Goal: Information Seeking & Learning: Learn about a topic

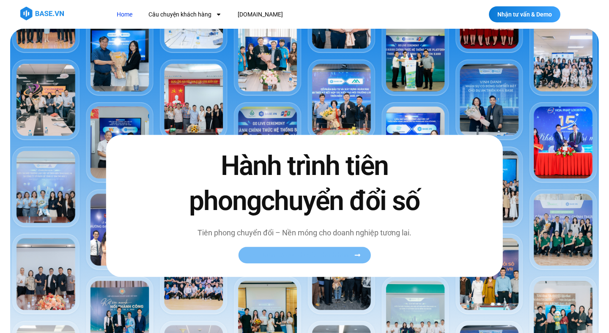
click at [290, 256] on span "Xem toàn bộ câu chuyện khách hàng" at bounding box center [300, 255] width 104 height 6
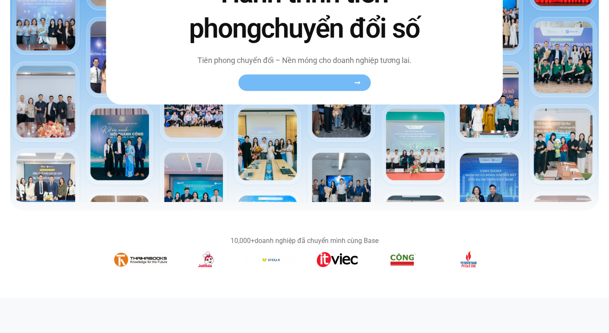
scroll to position [85, 0]
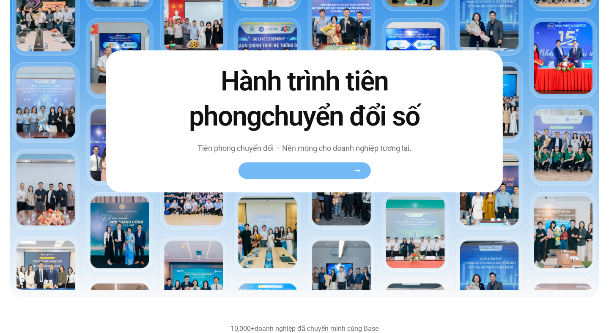
click at [291, 177] on link "Xem toàn bộ câu chuyện khách hàng" at bounding box center [304, 170] width 132 height 16
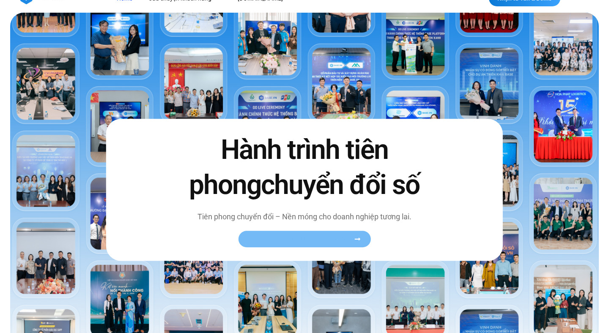
scroll to position [0, 0]
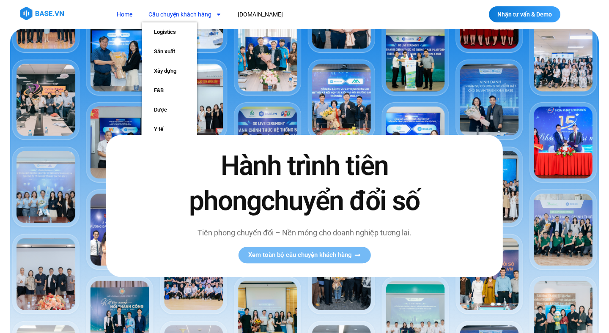
click at [196, 11] on link "Câu chuyện khách hàng" at bounding box center [185, 15] width 86 height 16
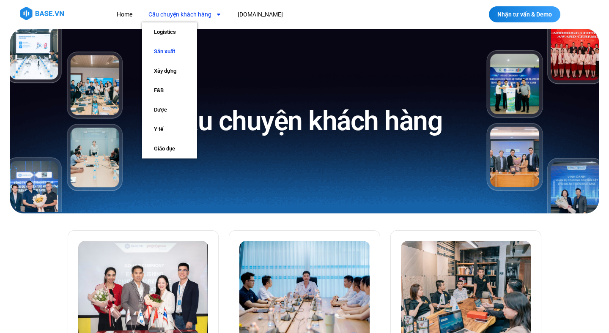
click at [166, 55] on link "Sản xuất" at bounding box center [169, 51] width 55 height 19
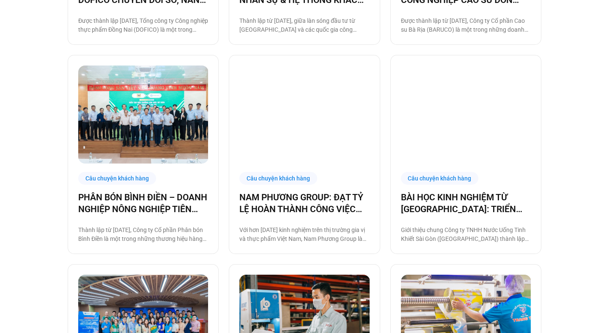
scroll to position [834, 0]
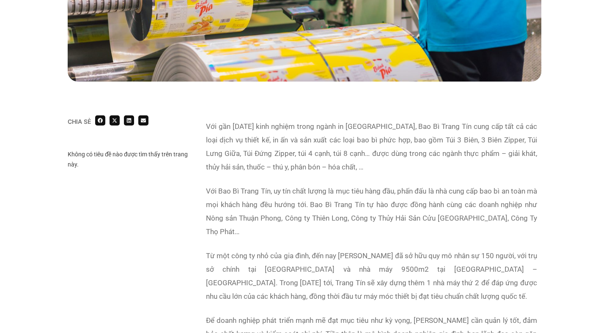
scroll to position [411, 0]
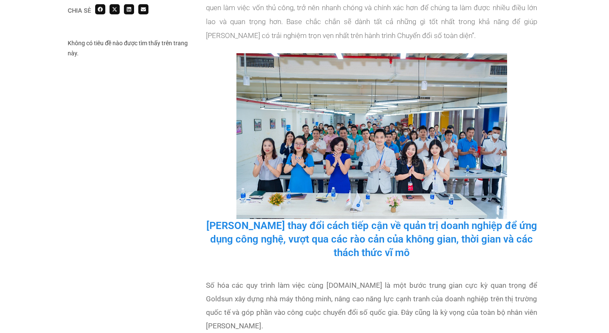
scroll to position [1280, 0]
